Goal: Check status

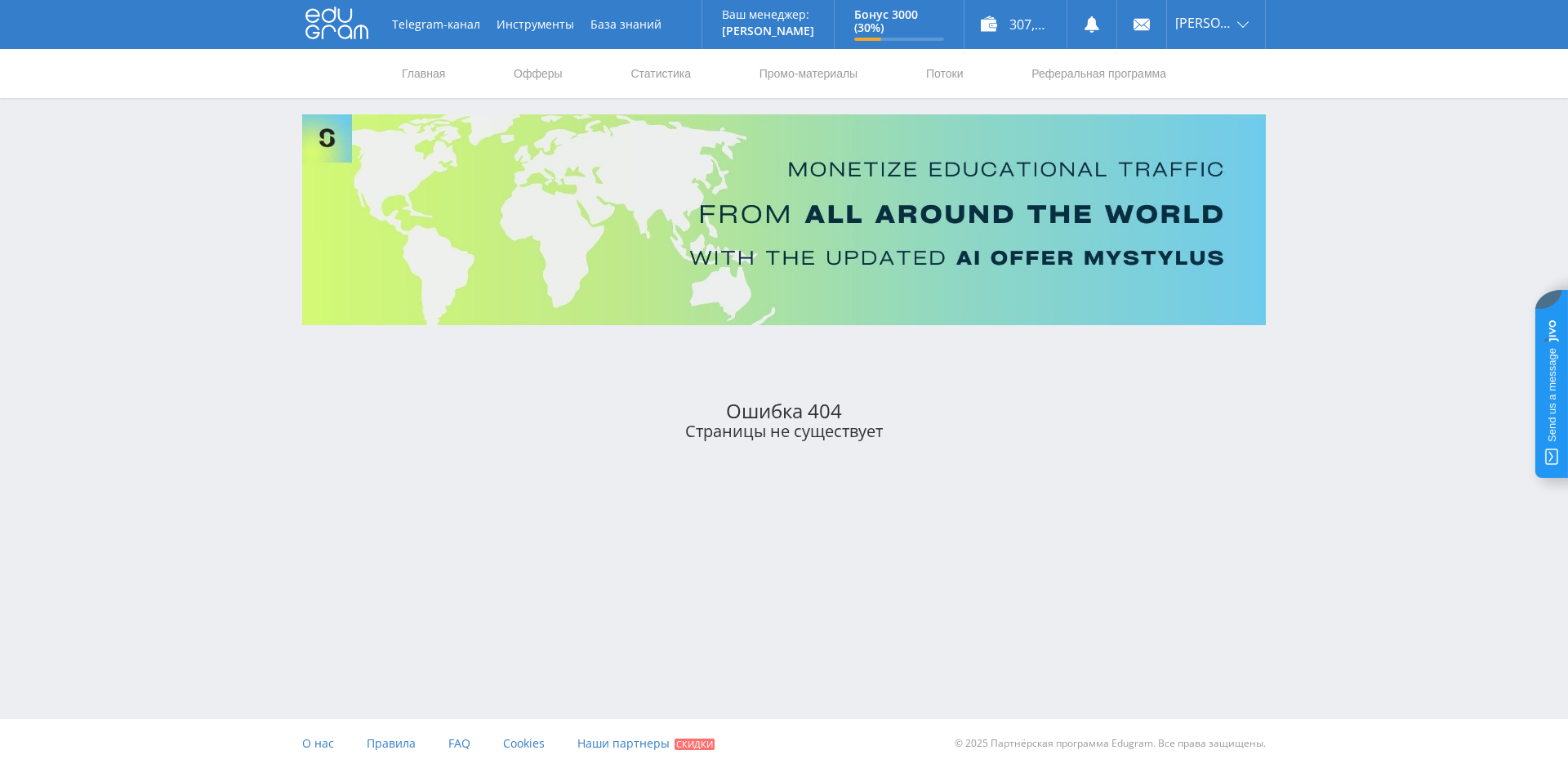
click at [327, 22] on use at bounding box center [337, 24] width 63 height 32
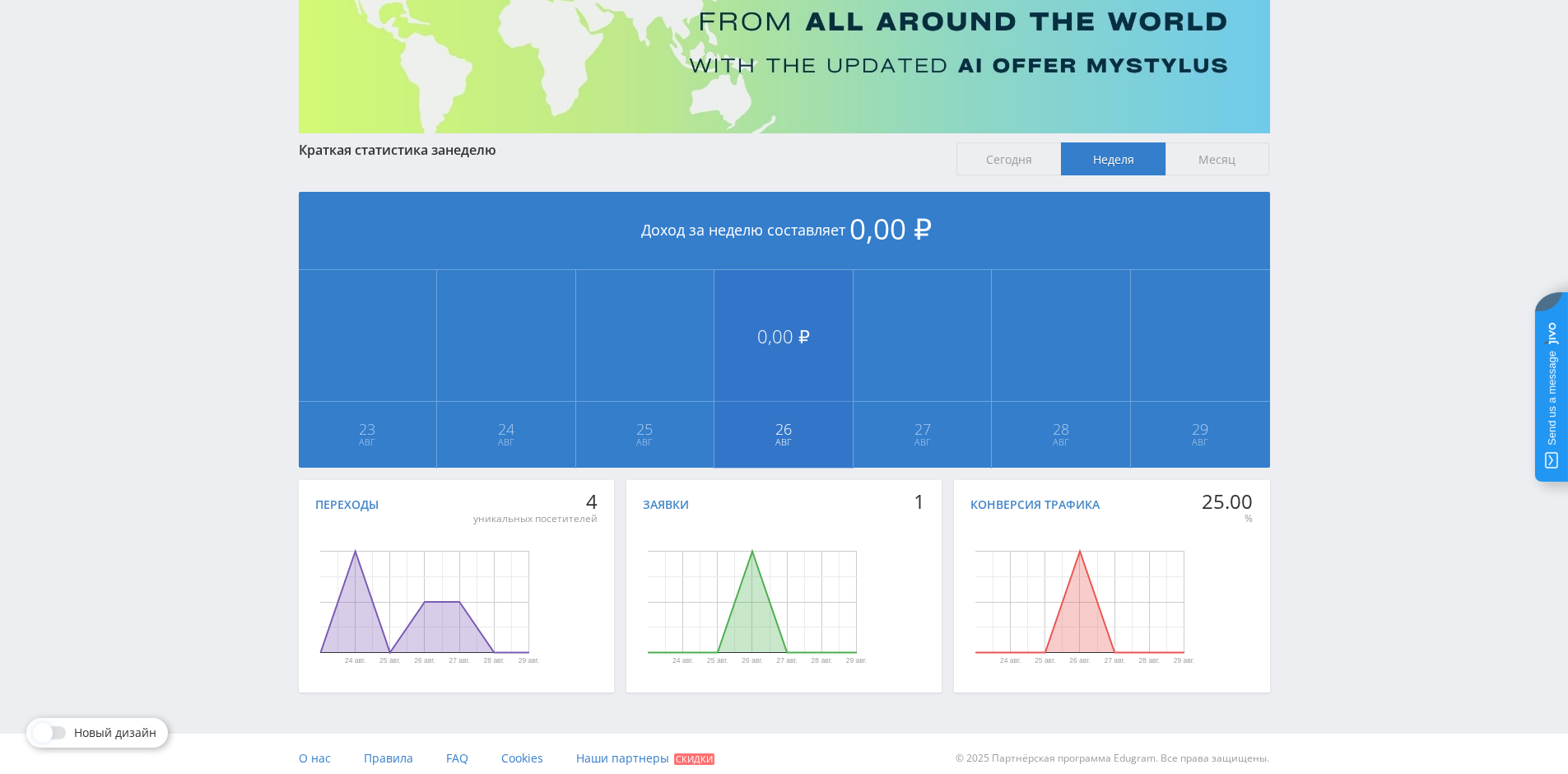
scroll to position [204, 0]
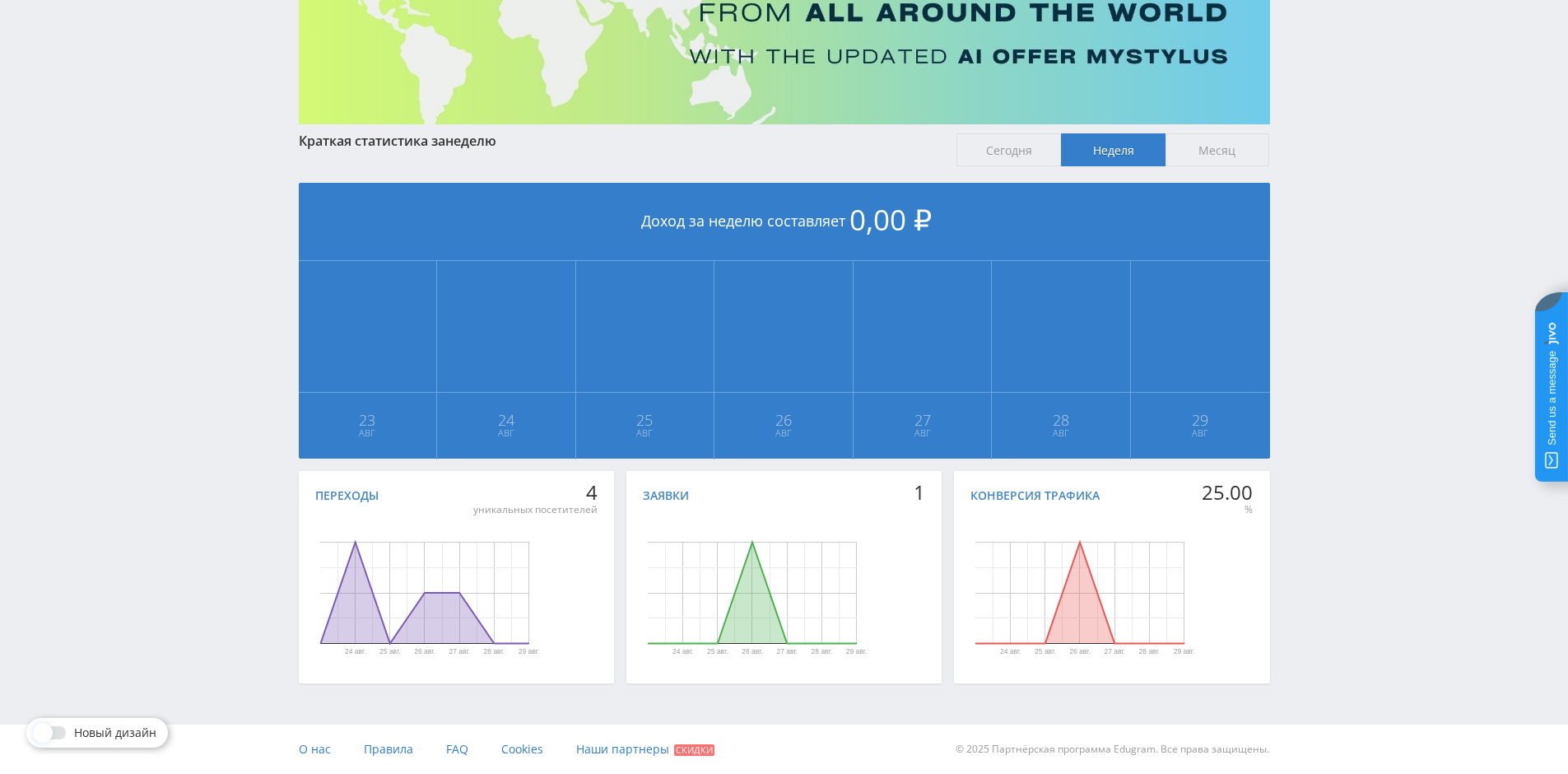
click at [1228, 149] on span "Месяц" at bounding box center [1217, 149] width 105 height 33
click at [0, 0] on input "Месяц" at bounding box center [0, 0] width 0 height 0
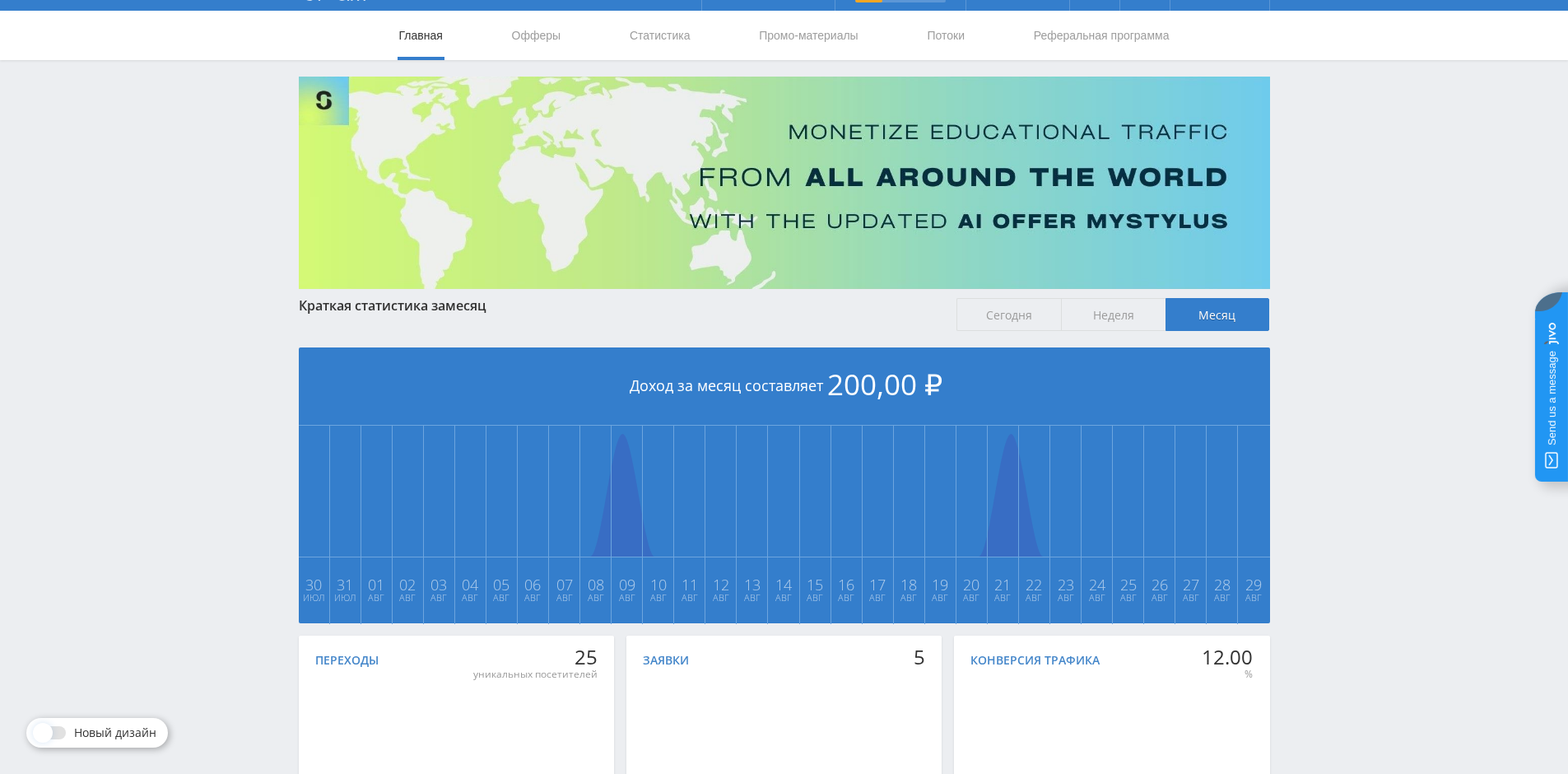
scroll to position [0, 0]
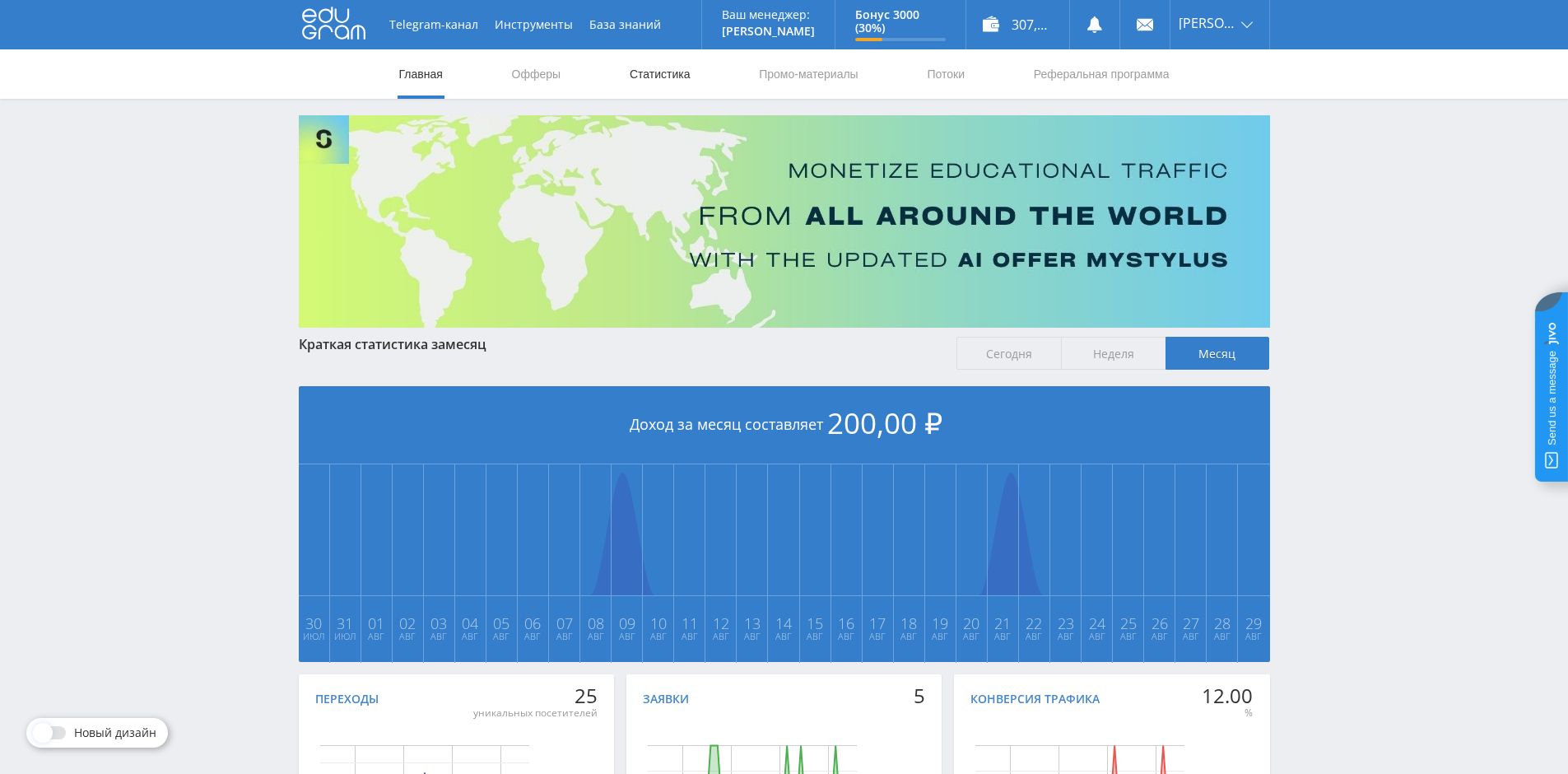
click at [644, 77] on link "Статистика" at bounding box center [660, 74] width 64 height 49
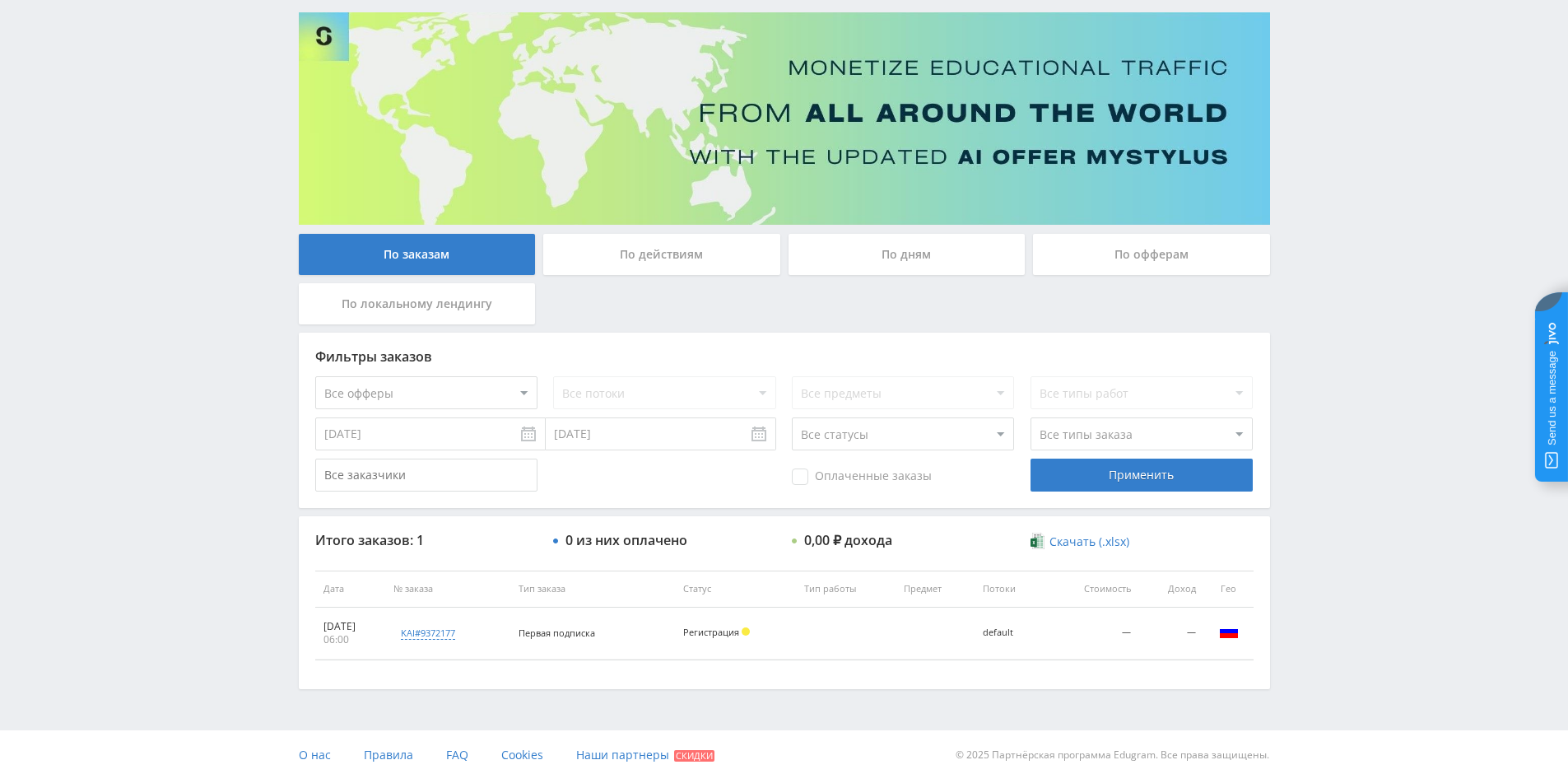
scroll to position [108, 0]
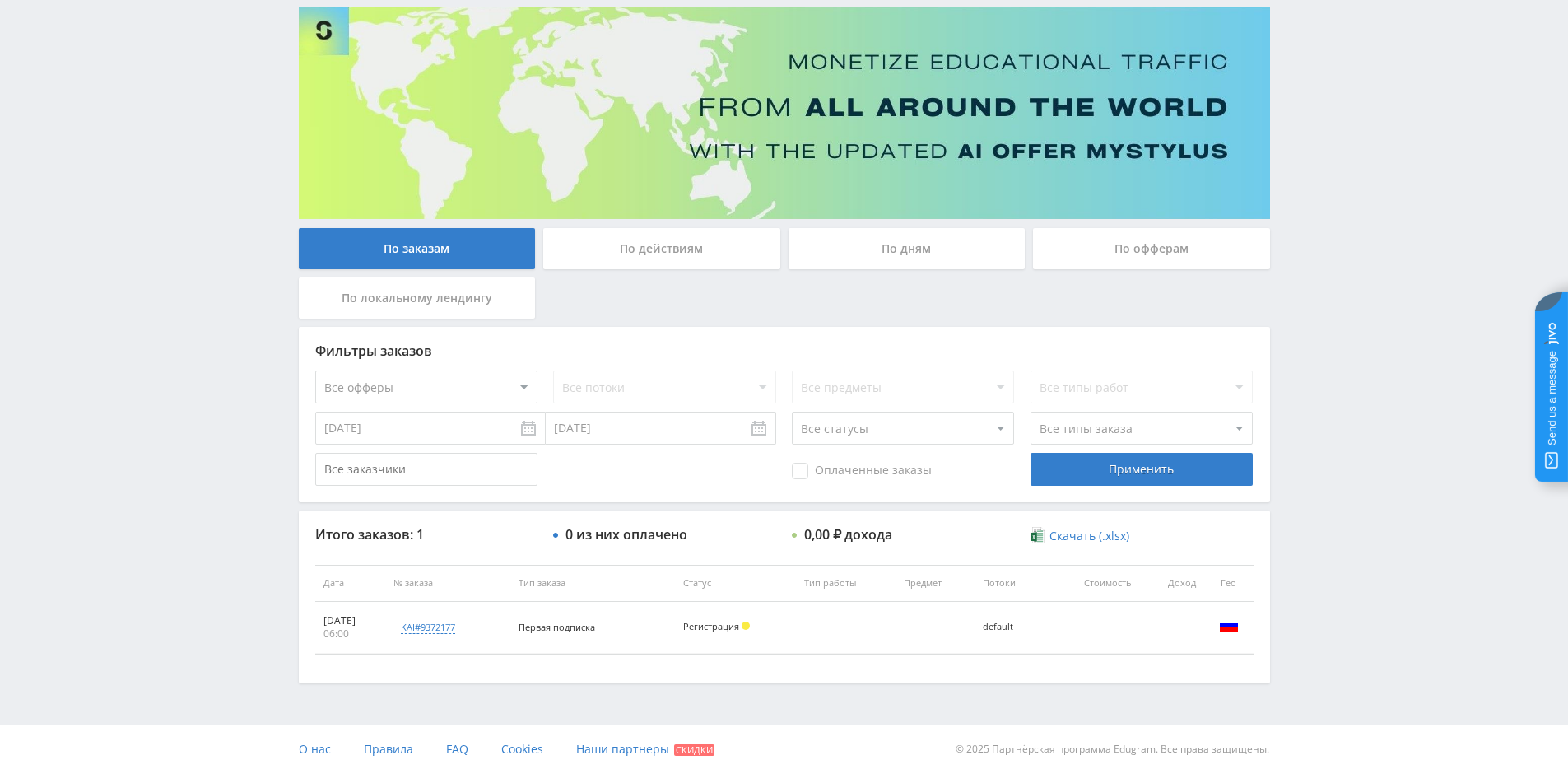
click at [526, 430] on input "[DATE]" at bounding box center [430, 428] width 230 height 33
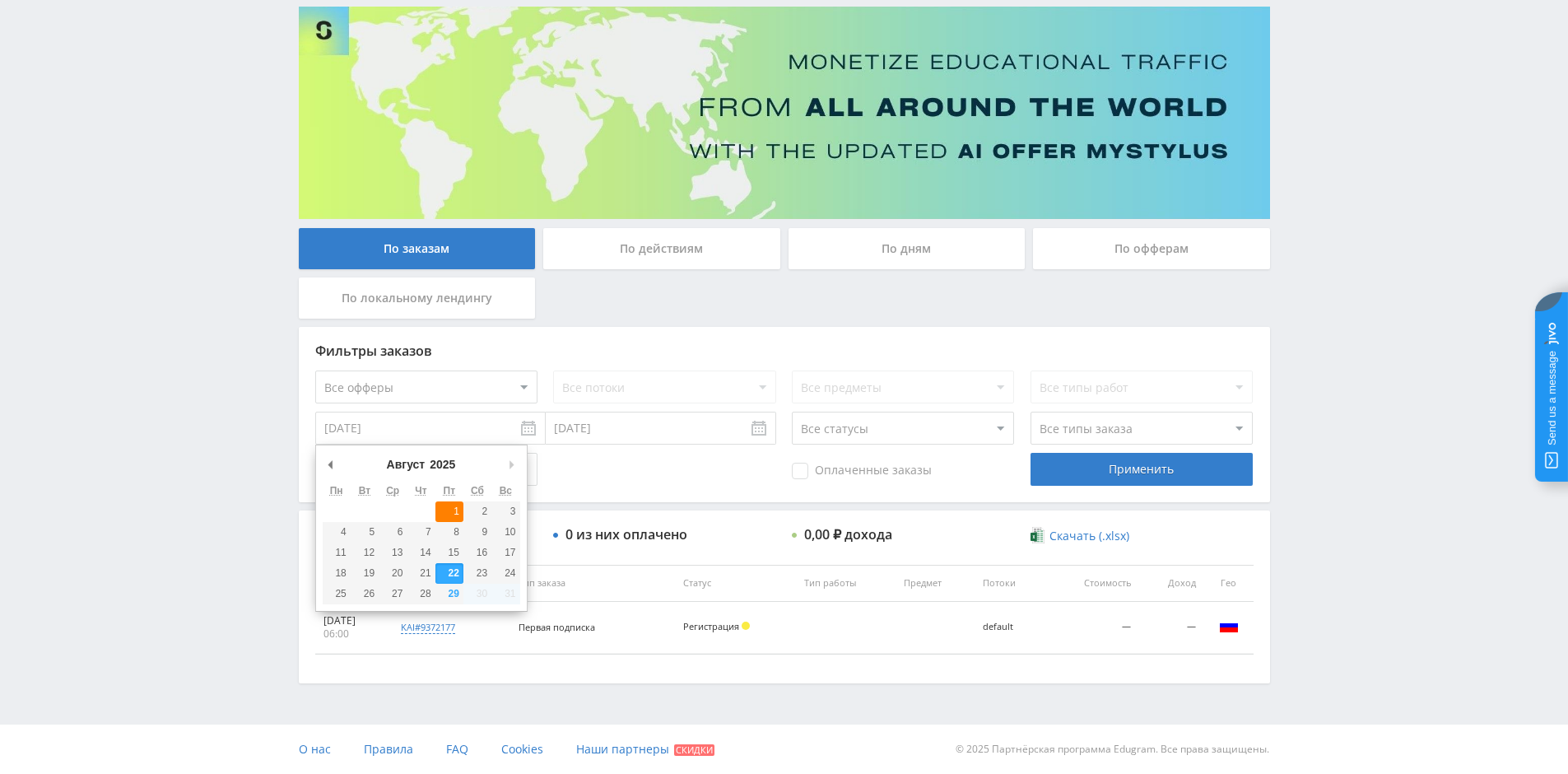
type input "[DATE]"
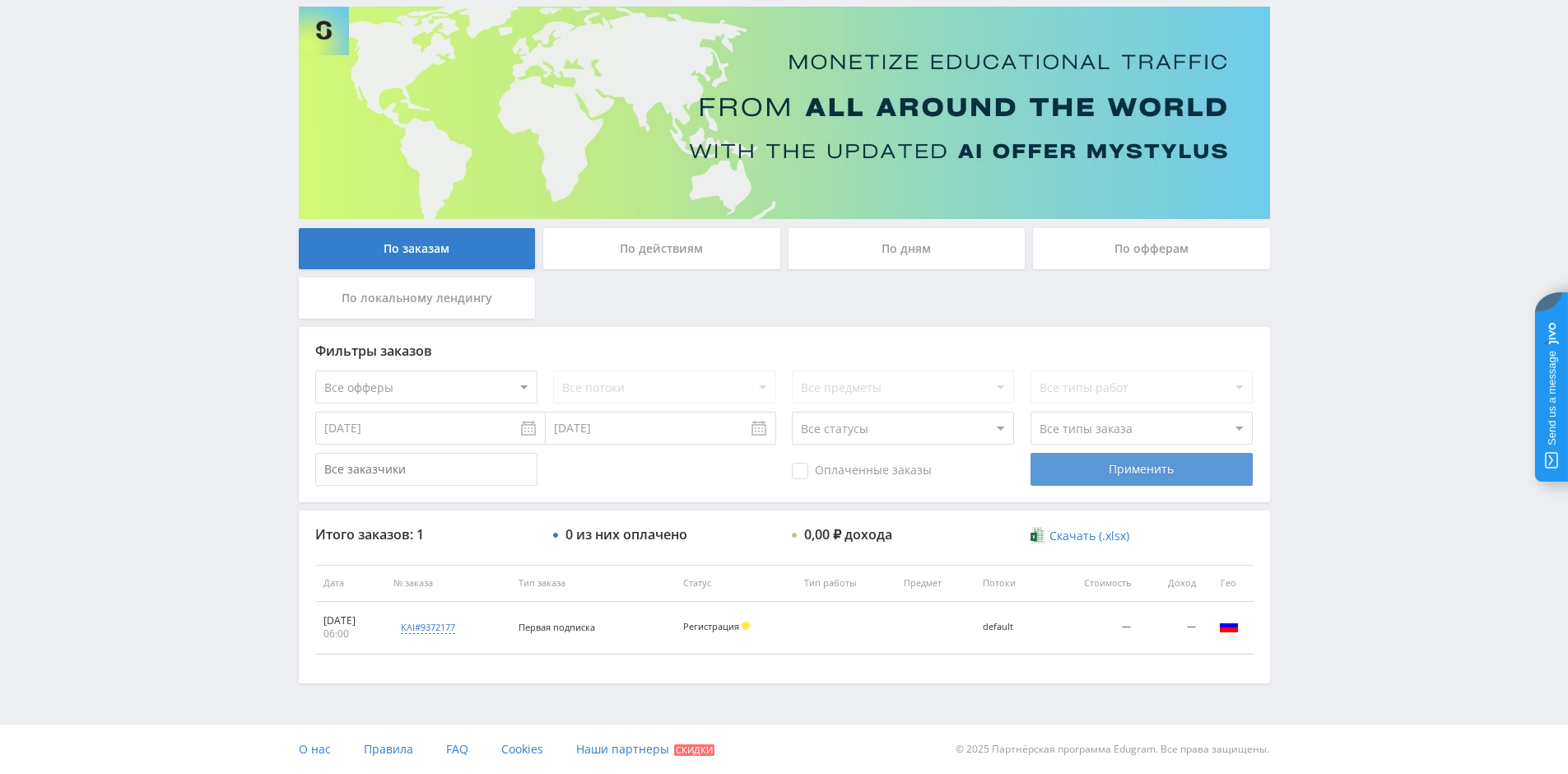
click at [1169, 461] on div "Применить" at bounding box center [1141, 469] width 222 height 33
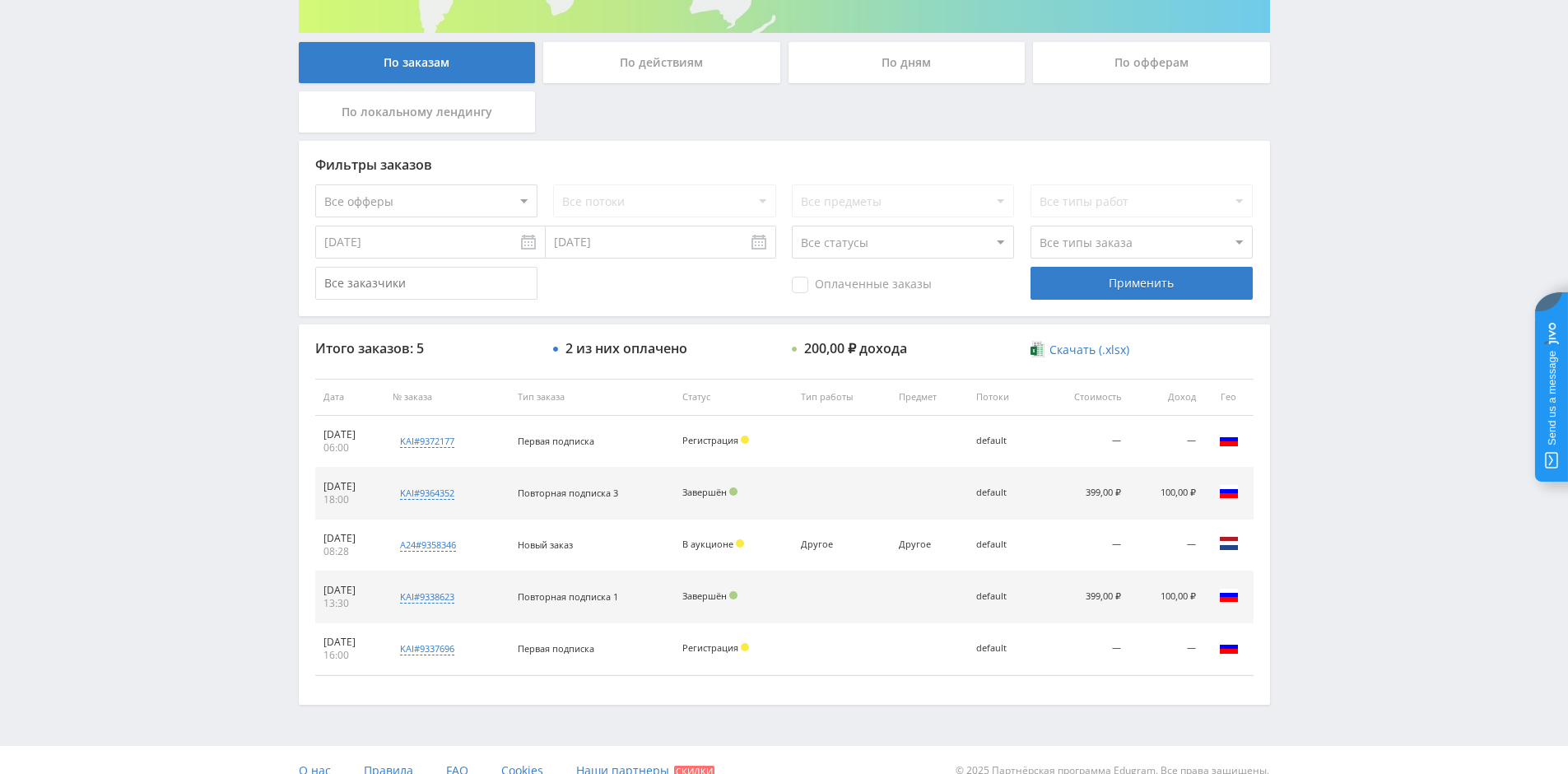
scroll to position [316, 0]
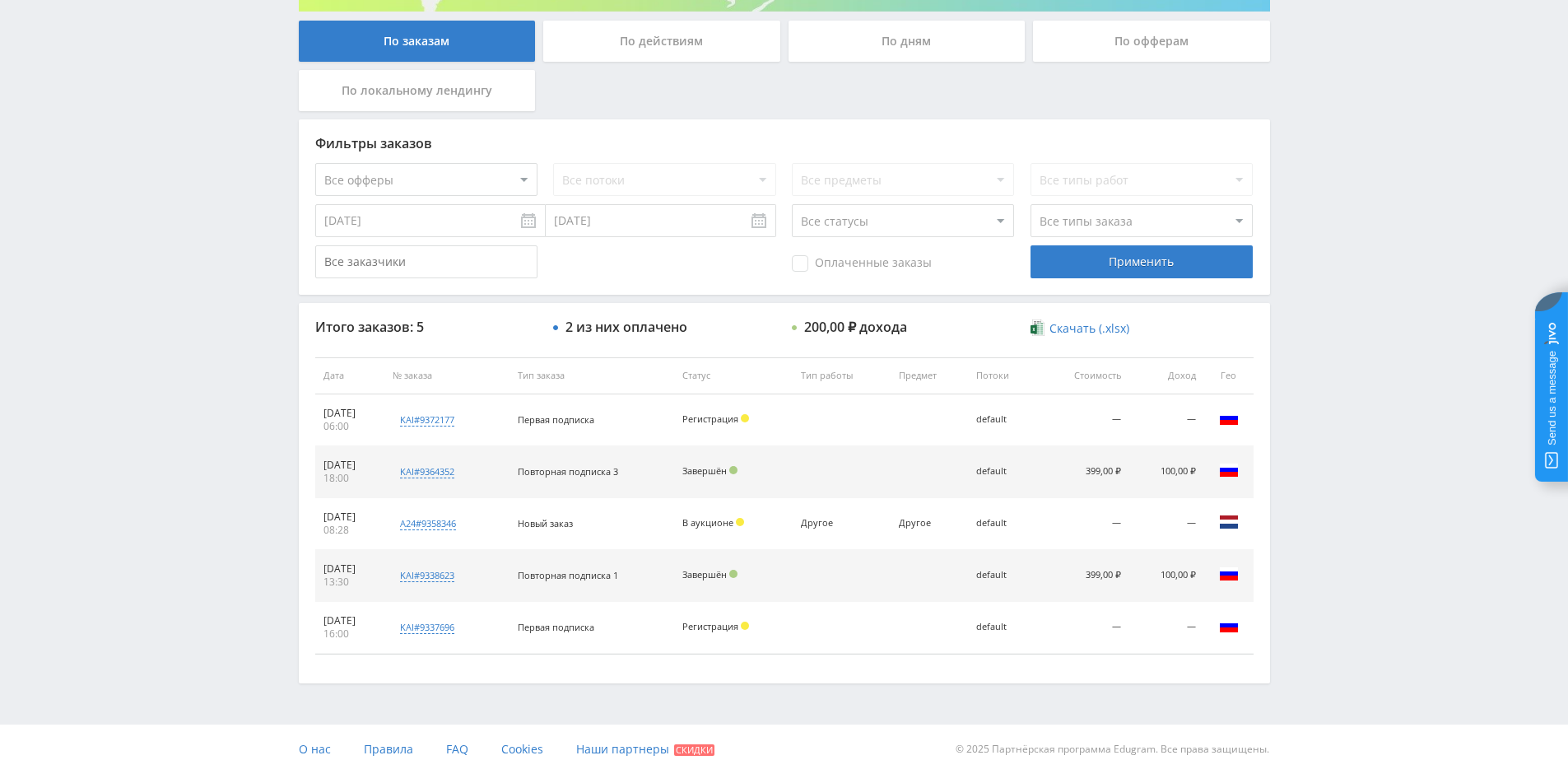
click at [1121, 47] on div "По офферам" at bounding box center [1151, 41] width 237 height 41
click at [0, 0] on input "По офферам" at bounding box center [0, 0] width 0 height 0
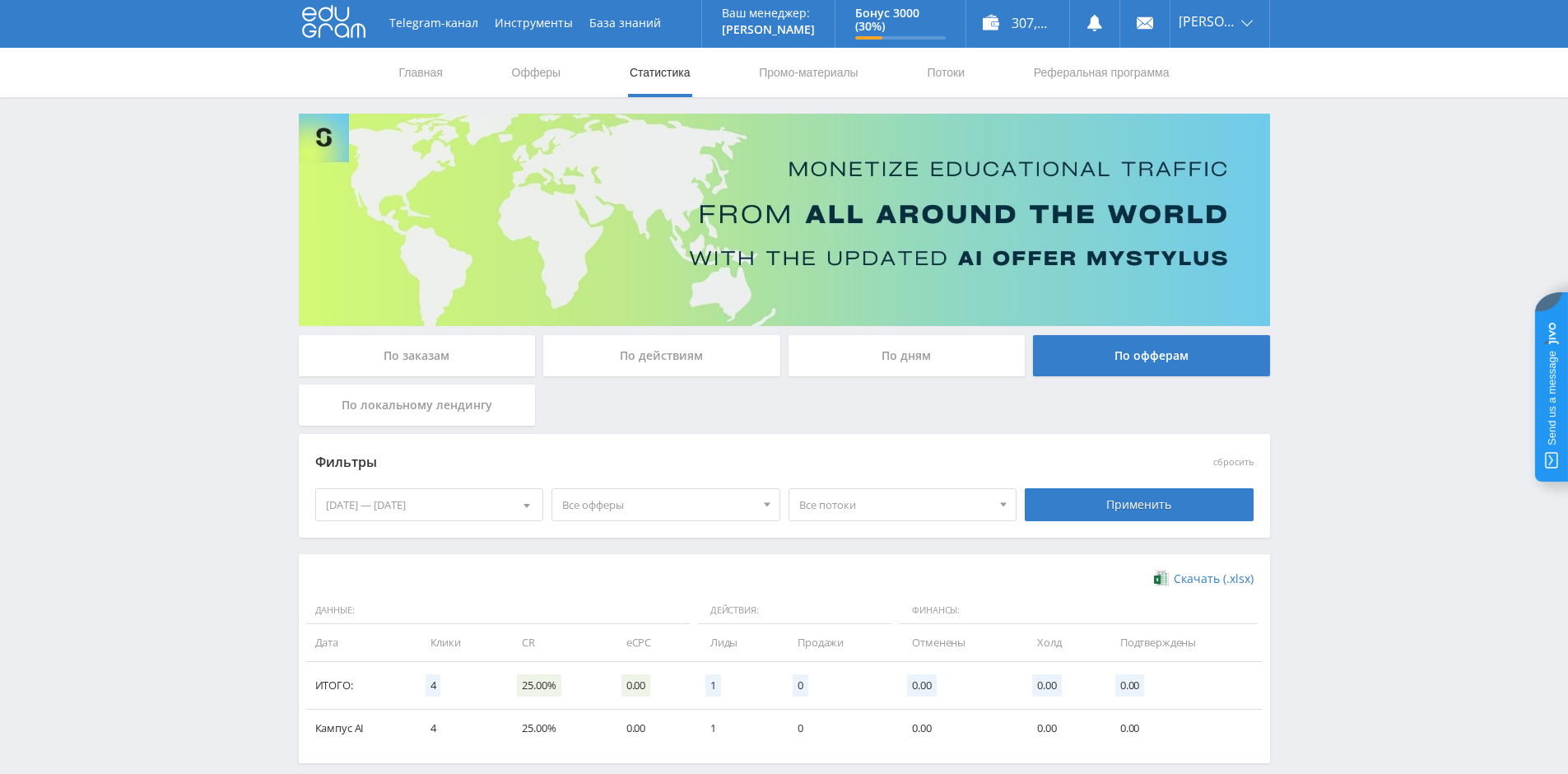
scroll to position [82, 0]
